Goal: Communication & Community: Connect with others

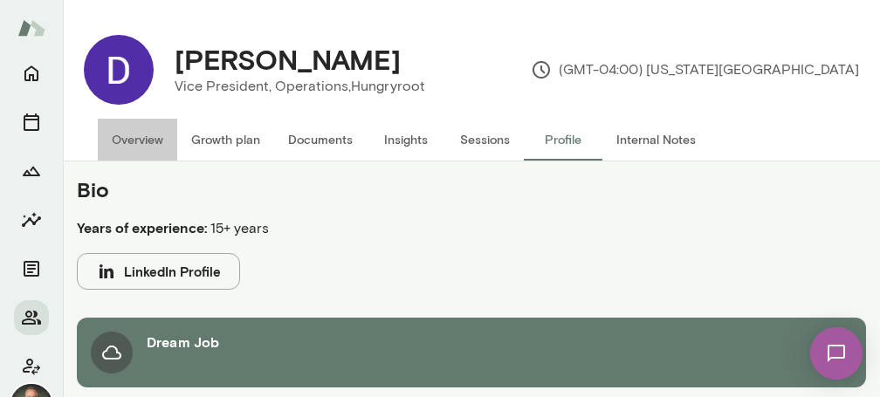
click at [128, 135] on button "Overview" at bounding box center [137, 140] width 79 height 42
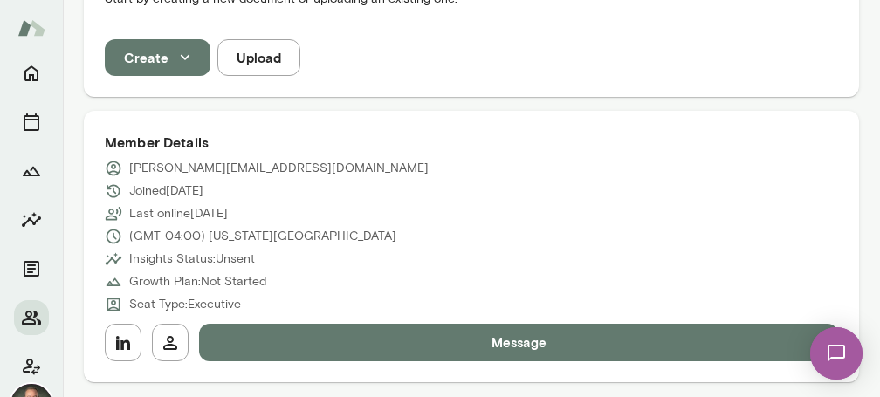
scroll to position [600, 0]
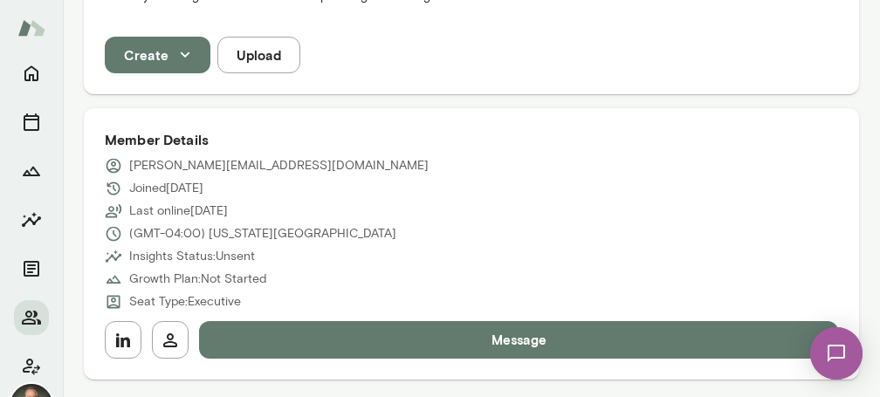
click at [384, 321] on button "Message" at bounding box center [518, 339] width 639 height 37
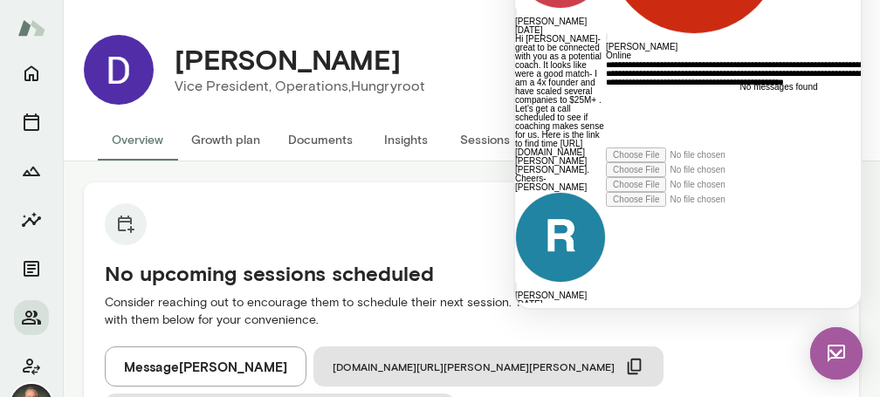
scroll to position [30, 0]
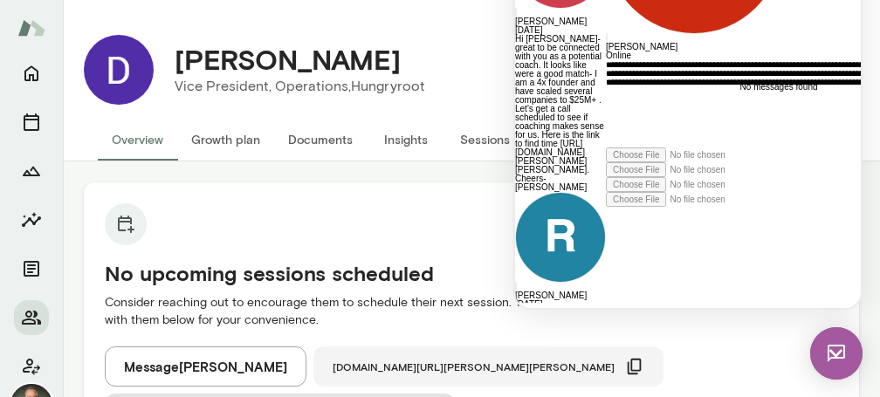
click at [628, 360] on icon "button" at bounding box center [635, 367] width 14 height 16
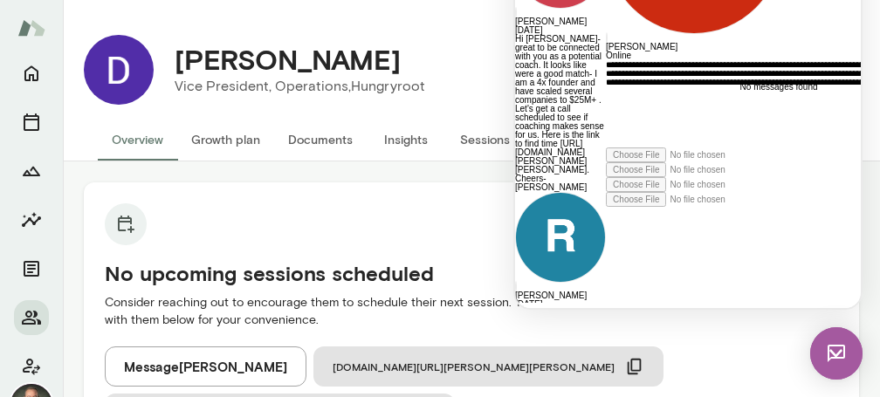
click at [784, 148] on div "**********" at bounding box center [764, 103] width 316 height 87
click at [606, 207] on icon at bounding box center [606, 207] width 0 height 0
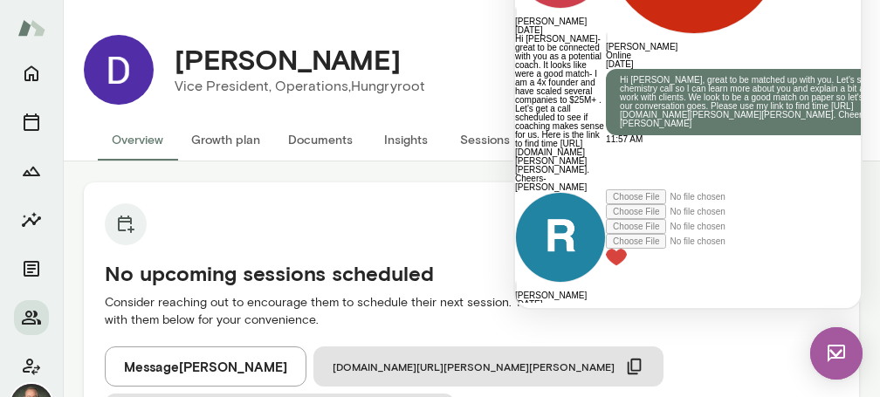
scroll to position [263, 0]
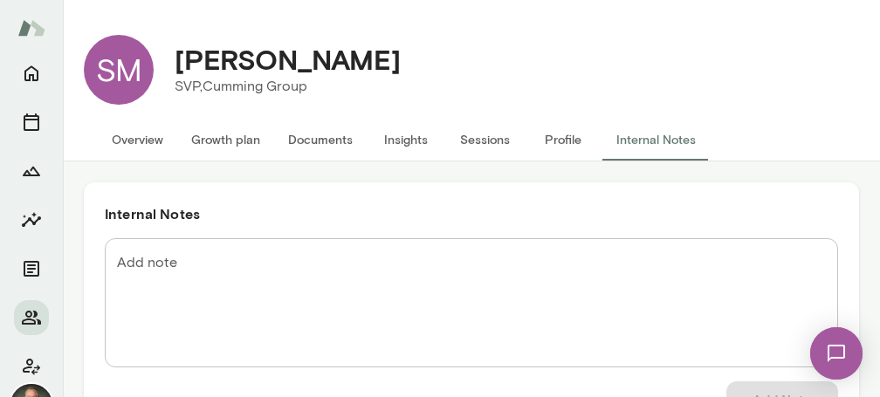
click at [153, 140] on button "Overview" at bounding box center [137, 140] width 79 height 42
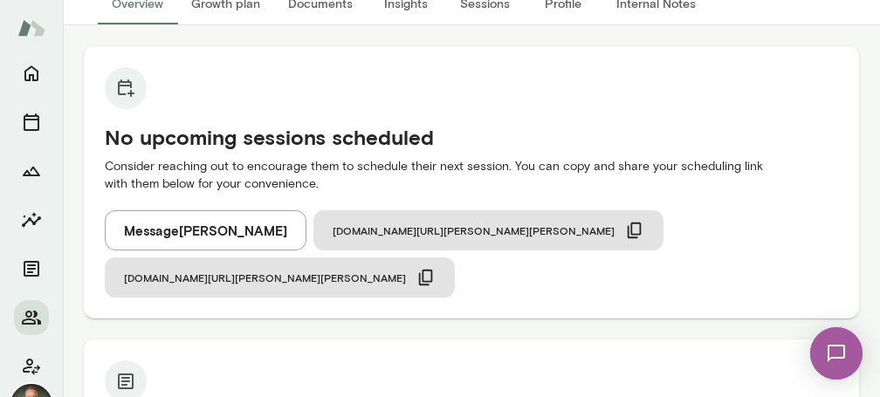
scroll to position [119, 0]
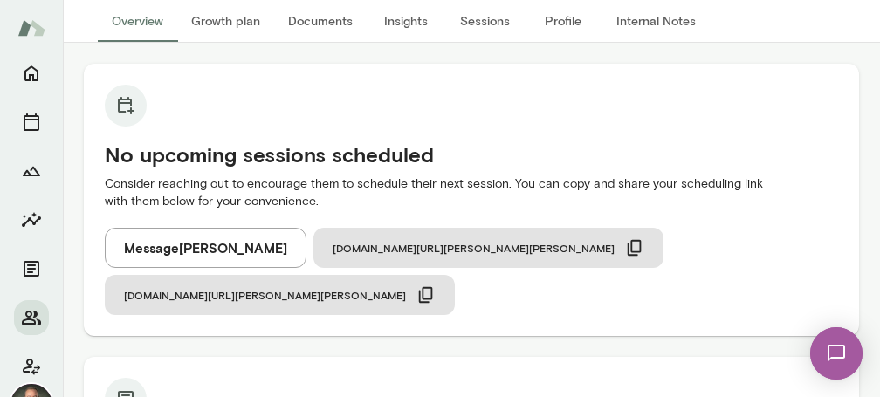
click at [632, 26] on button "Internal Notes" at bounding box center [656, 21] width 107 height 42
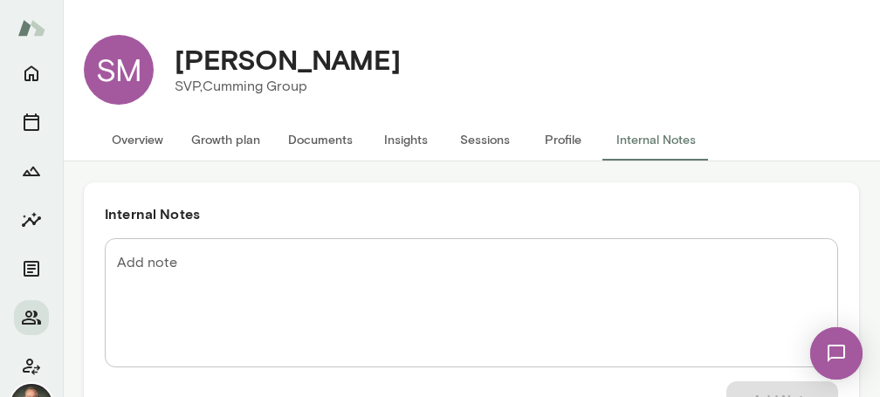
click at [151, 139] on button "Overview" at bounding box center [137, 140] width 79 height 42
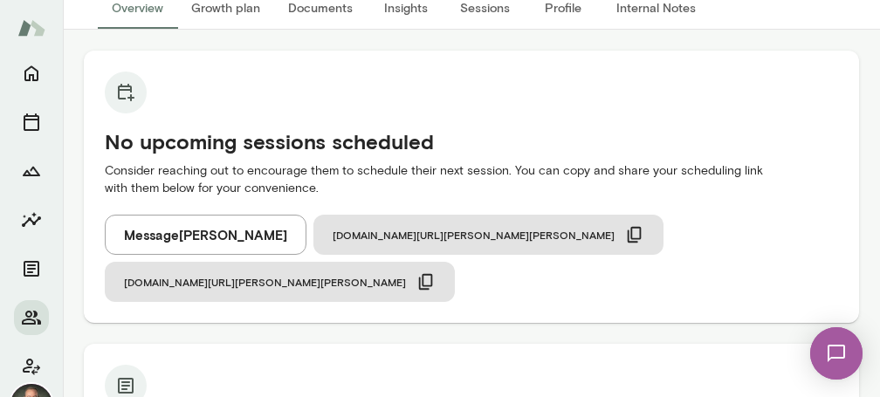
scroll to position [239, 0]
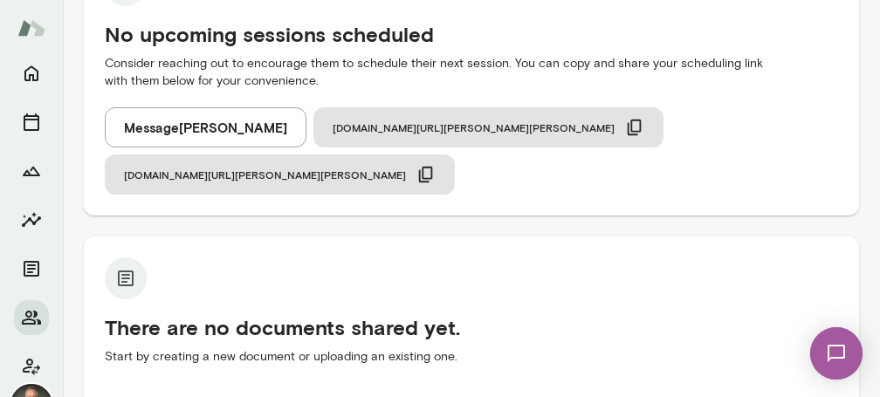
click at [207, 133] on button "Message [PERSON_NAME]" at bounding box center [206, 127] width 202 height 40
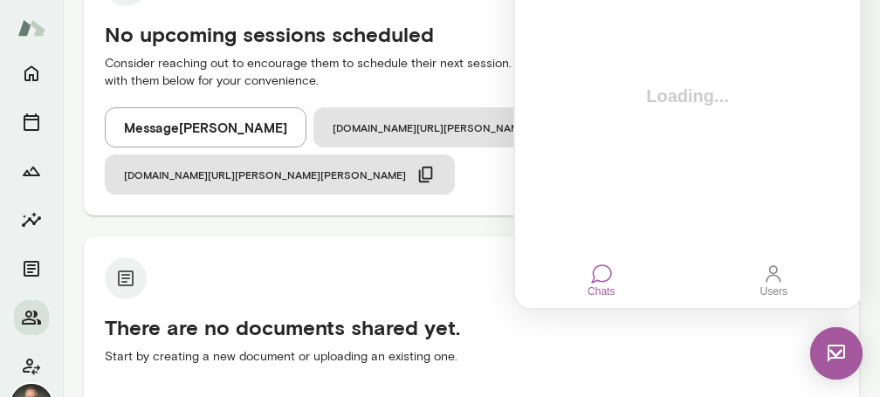
scroll to position [0, 0]
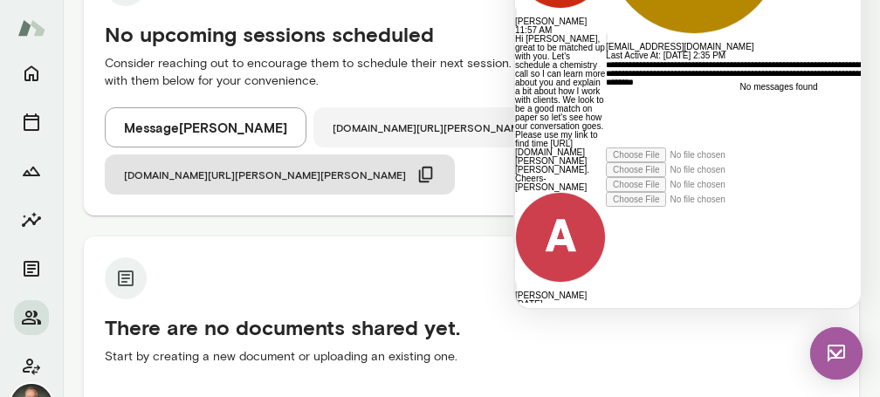
click at [362, 125] on span "[DOMAIN_NAME][URL][PERSON_NAME][PERSON_NAME]" at bounding box center [474, 128] width 282 height 14
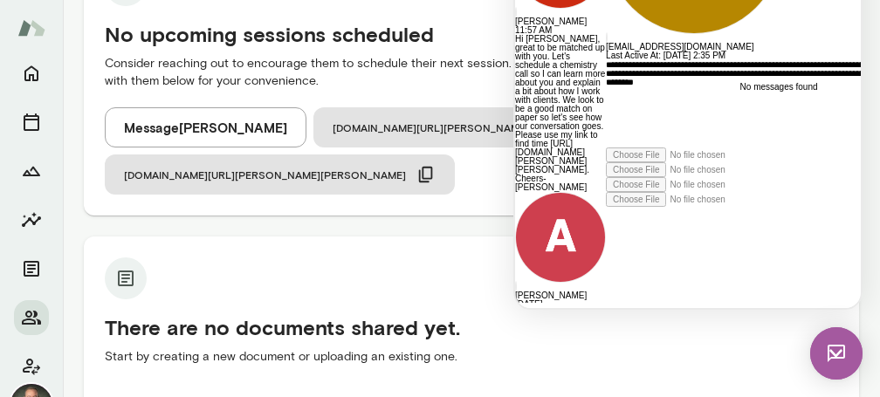
scroll to position [10, 0]
click at [830, 148] on div "**********" at bounding box center [764, 103] width 316 height 87
click at [606, 207] on icon at bounding box center [606, 207] width 0 height 0
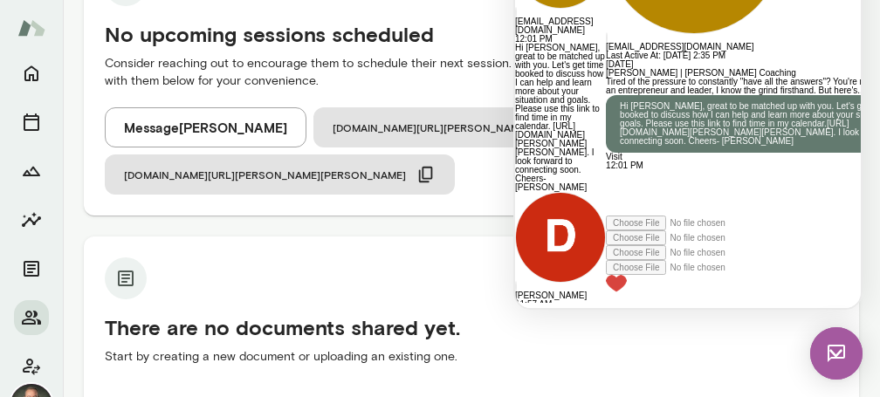
scroll to position [261, 0]
